Goal: Task Accomplishment & Management: Complete application form

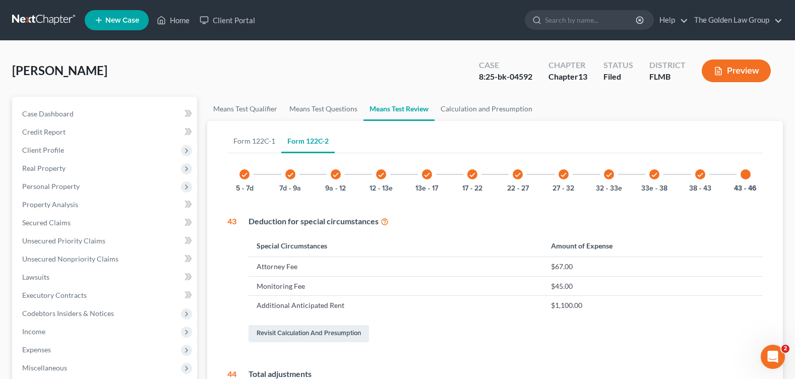
click at [198, 64] on div "[PERSON_NAME] Upgraded Case 8:25-bk-04592 Chapter Chapter 13 Status Filed Distr…" at bounding box center [397, 75] width 771 height 44
click at [169, 21] on link "Home" at bounding box center [173, 20] width 43 height 18
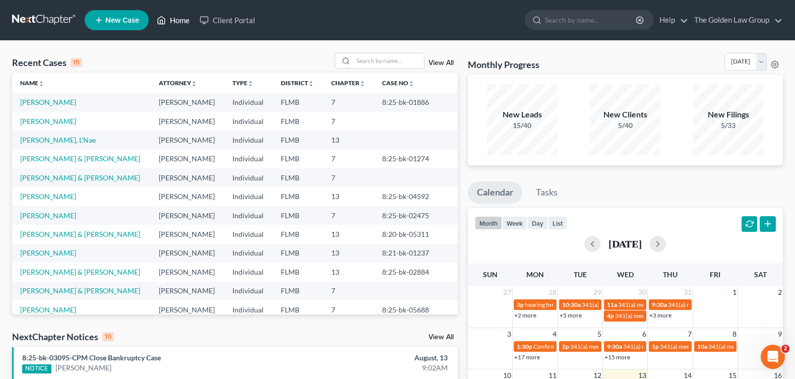
click at [175, 18] on link "Home" at bounding box center [173, 20] width 43 height 18
click at [548, 24] on input "search" at bounding box center [591, 20] width 92 height 19
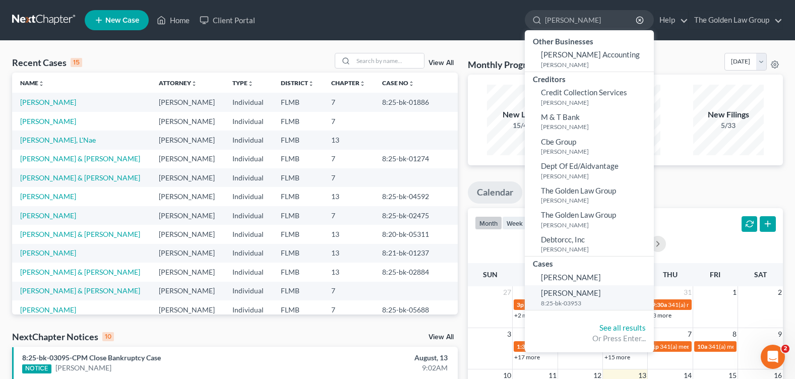
type input "[PERSON_NAME]"
click at [572, 294] on span "[PERSON_NAME]" at bounding box center [571, 292] width 60 height 9
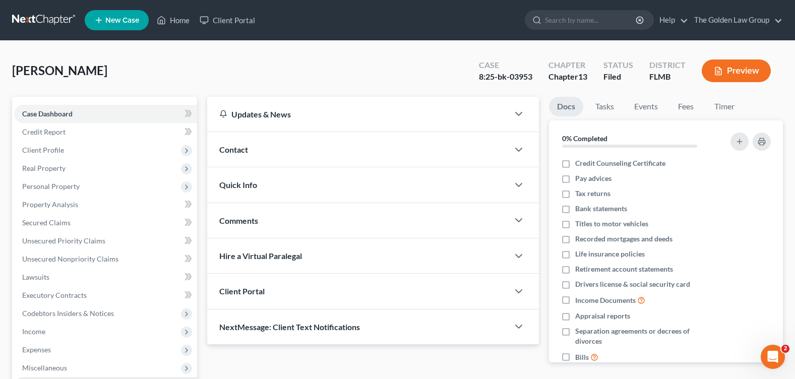
scroll to position [101, 0]
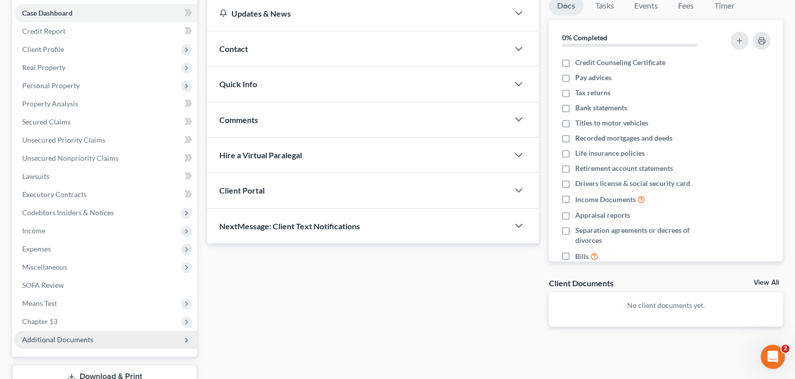
click at [78, 345] on span "Additional Documents" at bounding box center [105, 340] width 183 height 18
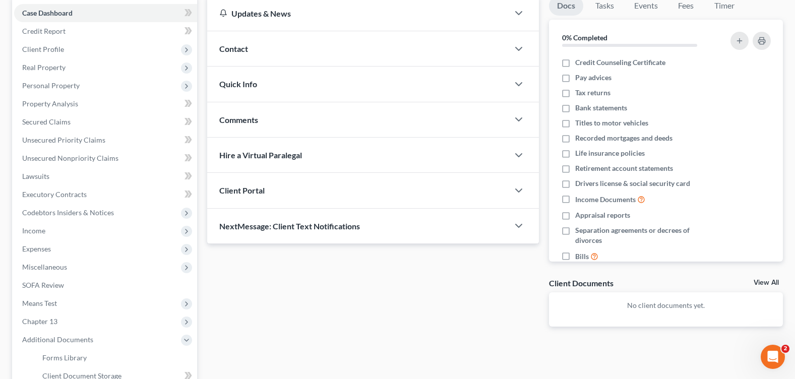
scroll to position [151, 0]
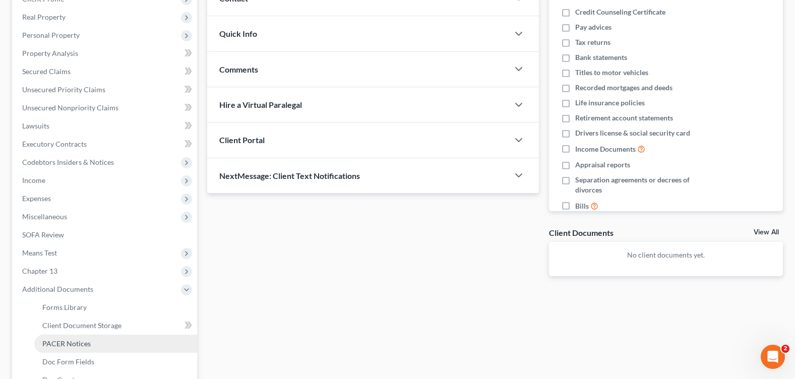
click at [86, 339] on span "PACER Notices" at bounding box center [66, 343] width 48 height 9
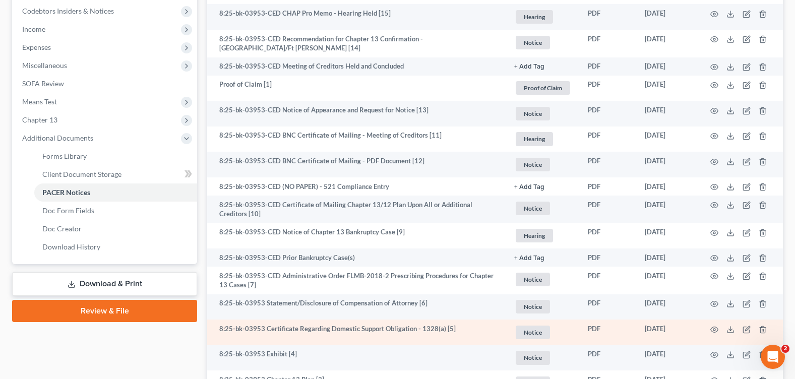
scroll to position [353, 0]
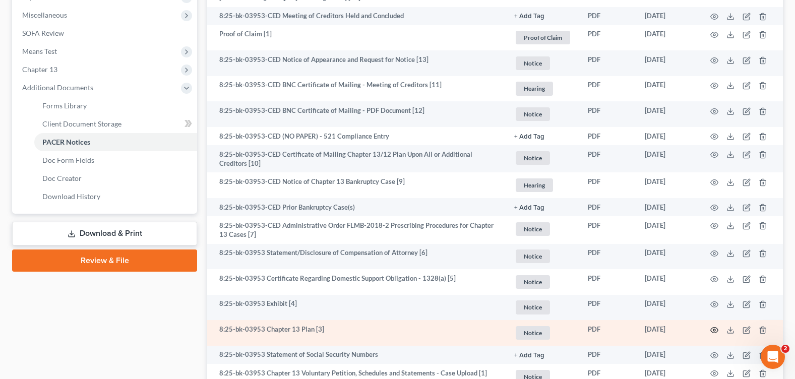
click at [715, 329] on circle "button" at bounding box center [714, 330] width 2 height 2
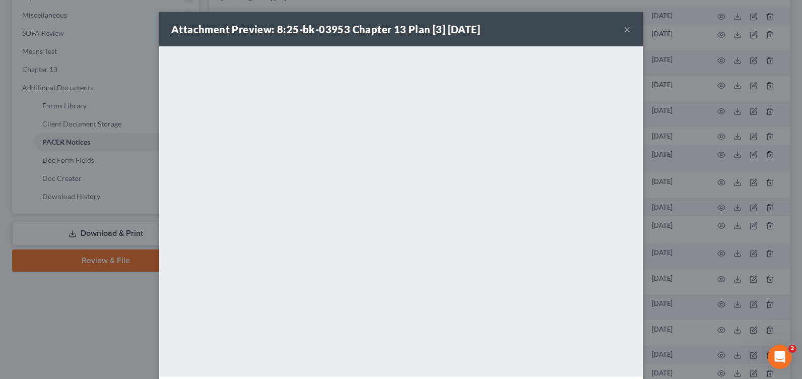
click at [624, 27] on button "×" at bounding box center [627, 29] width 7 height 12
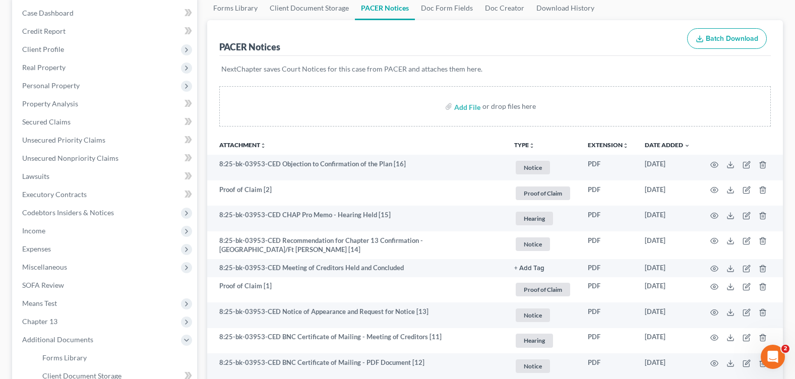
scroll to position [0, 0]
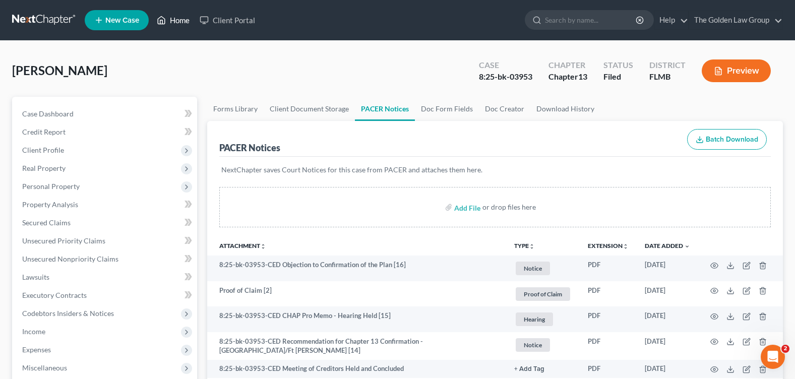
click at [182, 17] on link "Home" at bounding box center [173, 20] width 43 height 18
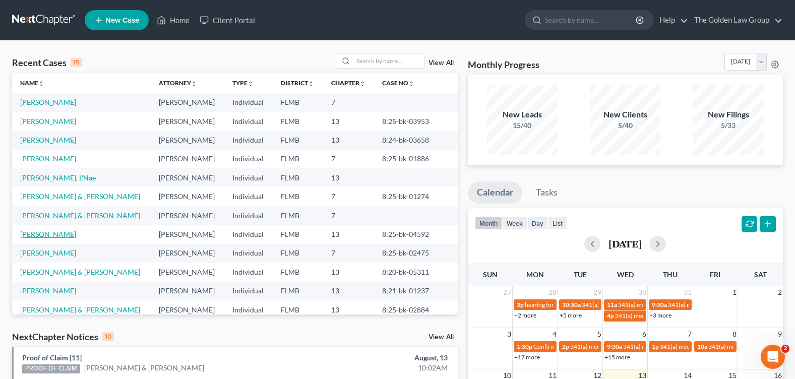
click at [42, 236] on link "[PERSON_NAME]" at bounding box center [48, 234] width 56 height 9
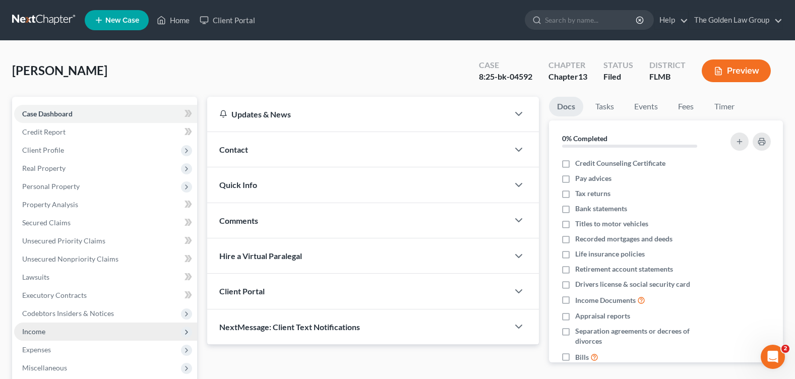
click at [63, 333] on span "Income" at bounding box center [105, 332] width 183 height 18
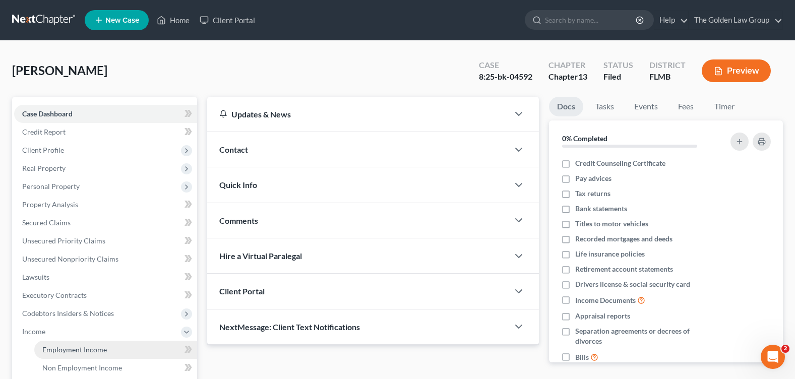
click at [116, 349] on link "Employment Income" at bounding box center [115, 350] width 163 height 18
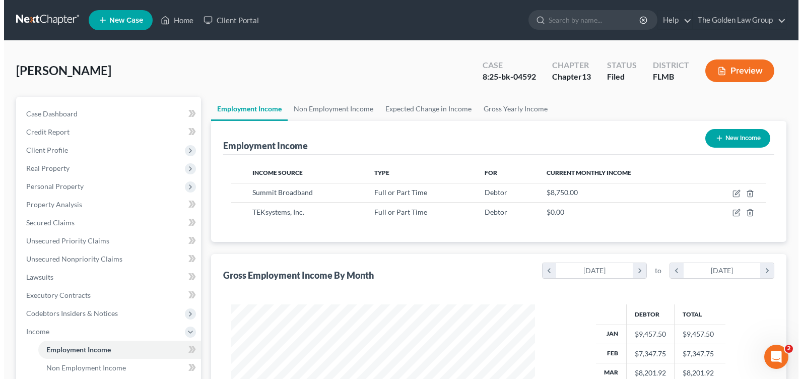
scroll to position [181, 324]
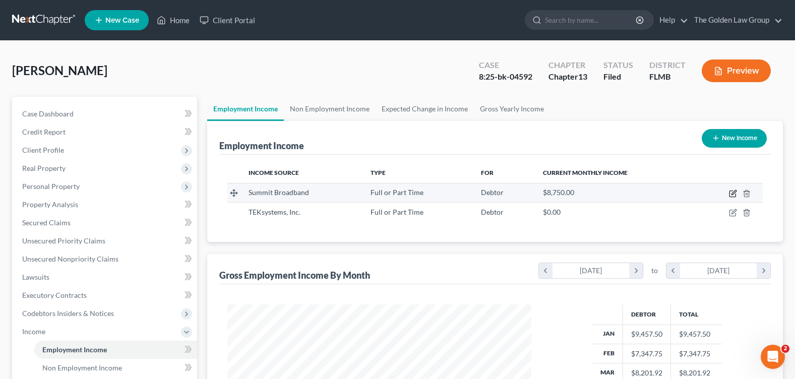
click at [734, 196] on icon "button" at bounding box center [733, 194] width 8 height 8
select select "0"
select select "9"
select select "2"
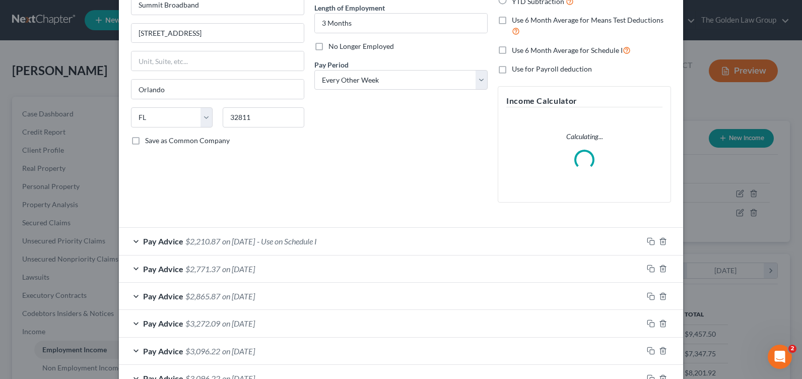
scroll to position [224, 0]
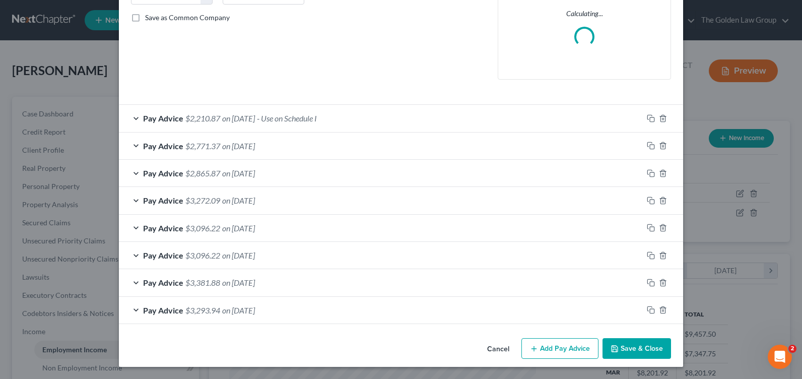
drag, startPoint x: 266, startPoint y: 280, endPoint x: 257, endPoint y: 316, distance: 36.9
click at [258, 315] on div "Pay Advice $2,210.87 on [DATE] - Use on Schedule I Use on Schedule I Received O…" at bounding box center [401, 214] width 565 height 220
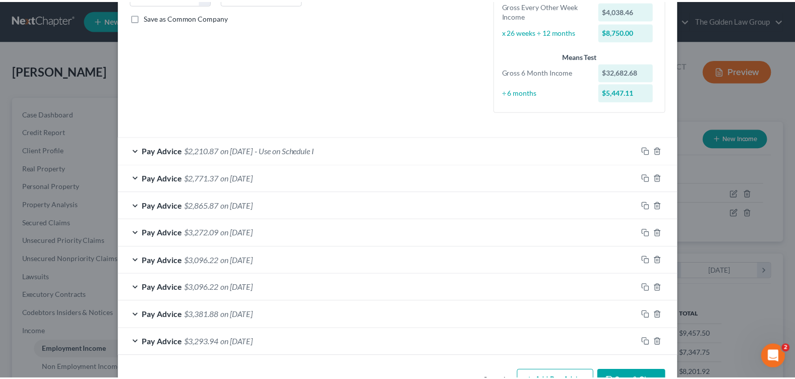
scroll to position [0, 0]
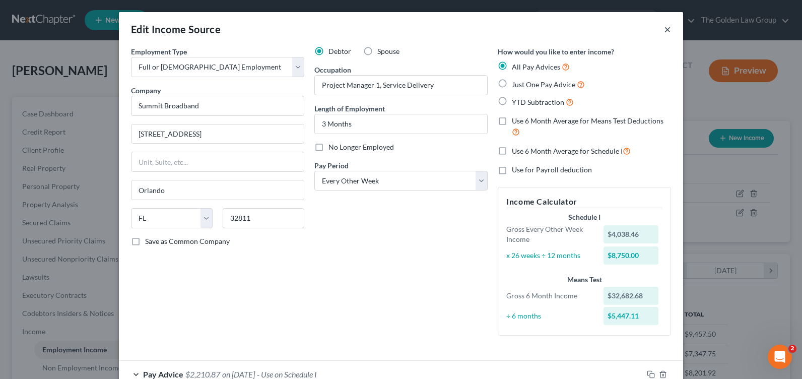
click at [664, 31] on button "×" at bounding box center [667, 29] width 7 height 12
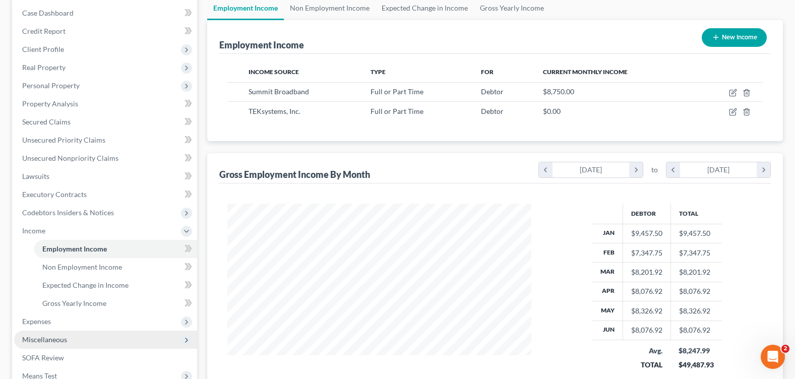
scroll to position [202, 0]
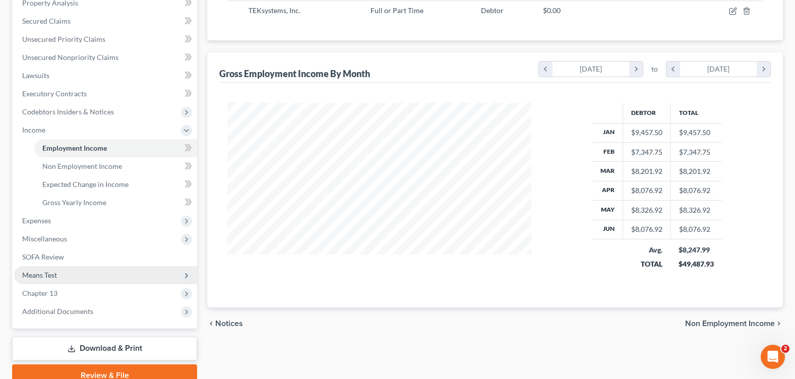
click at [73, 275] on span "Means Test" at bounding box center [105, 275] width 183 height 18
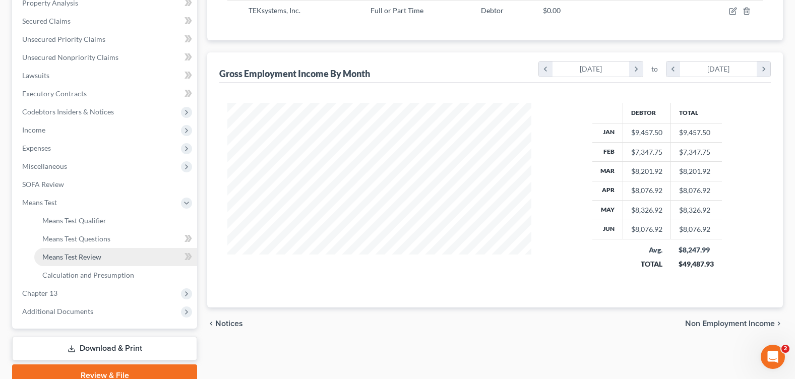
click at [78, 256] on span "Means Test Review" at bounding box center [71, 257] width 59 height 9
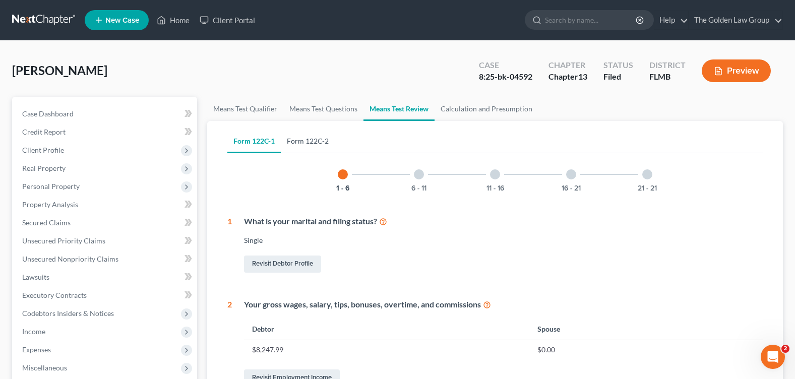
click at [315, 144] on link "Form 122C-2" at bounding box center [308, 141] width 54 height 24
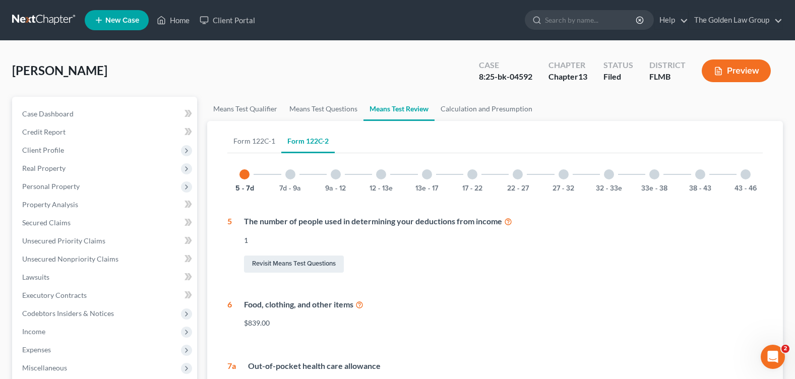
click at [516, 172] on div at bounding box center [518, 174] width 10 height 10
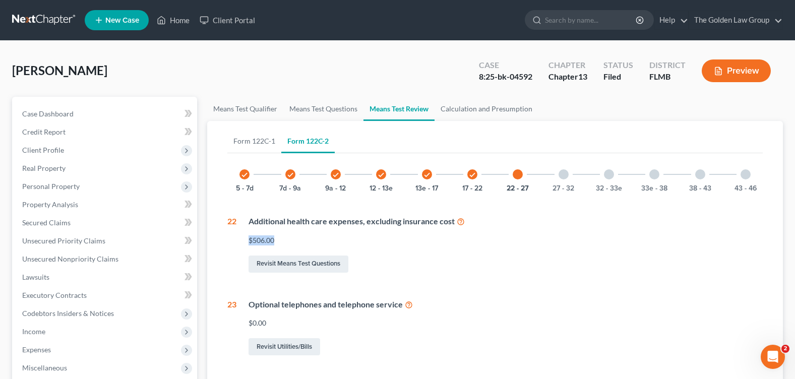
drag, startPoint x: 276, startPoint y: 242, endPoint x: 250, endPoint y: 240, distance: 25.8
click at [250, 240] on div "$506.00" at bounding box center [506, 240] width 514 height 10
click at [506, 109] on link "Calculation and Presumption" at bounding box center [487, 109] width 104 height 24
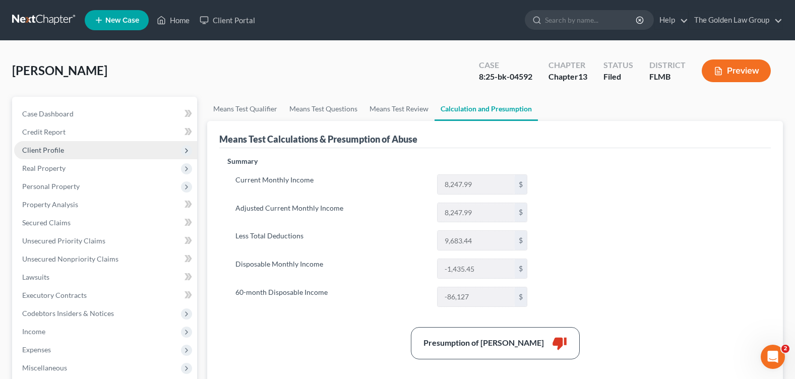
drag, startPoint x: 50, startPoint y: 148, endPoint x: 59, endPoint y: 148, distance: 8.6
click at [50, 148] on span "Client Profile" at bounding box center [43, 150] width 42 height 9
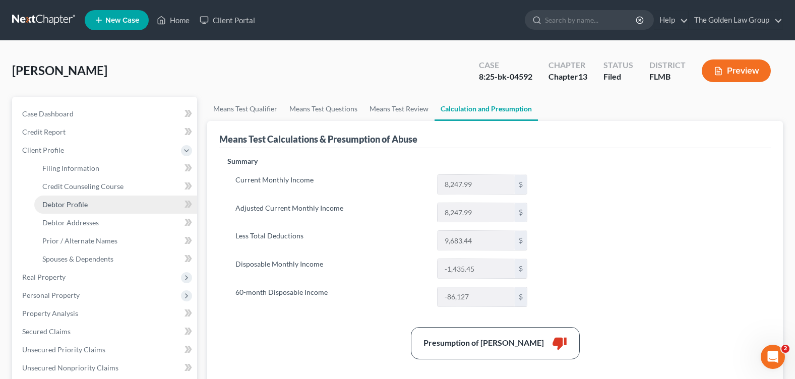
click at [83, 203] on span "Debtor Profile" at bounding box center [64, 204] width 45 height 9
select select "0"
